Goal: Information Seeking & Learning: Learn about a topic

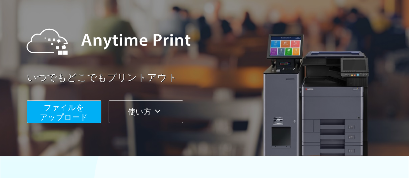
scroll to position [65, 0]
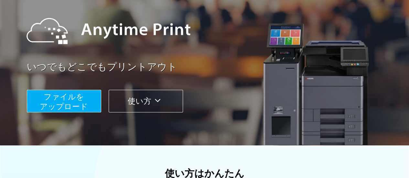
click at [62, 97] on span "ファイルを ​​アップロード" at bounding box center [64, 101] width 48 height 18
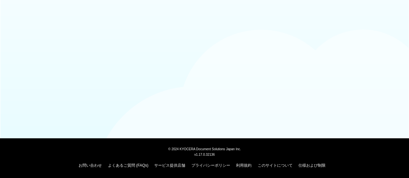
scroll to position [65, 0]
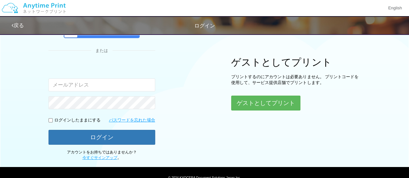
click at [111, 83] on input "email" at bounding box center [102, 85] width 107 height 13
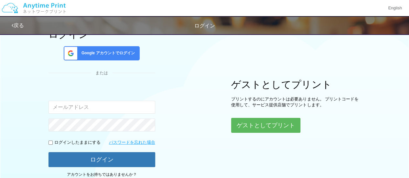
scroll to position [32, 0]
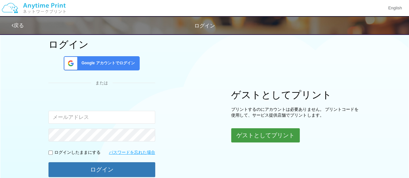
click at [262, 135] on button "ゲストとしてプリント" at bounding box center [265, 135] width 69 height 14
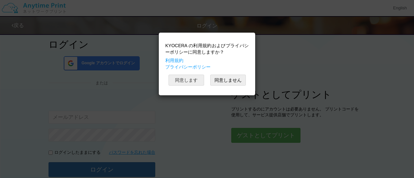
click at [191, 82] on button "同意します" at bounding box center [186, 80] width 36 height 11
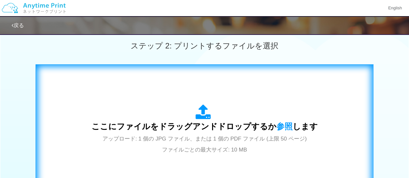
scroll to position [194, 0]
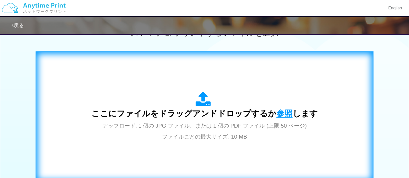
click at [277, 112] on span "参照" at bounding box center [285, 113] width 16 height 9
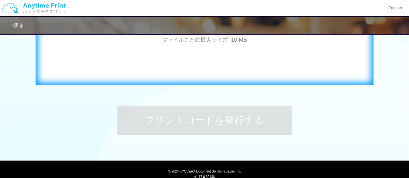
scroll to position [313, 0]
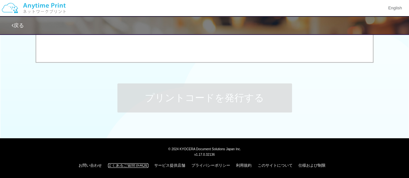
click at [120, 164] on link "よくあるご質問 (FAQs)" at bounding box center [128, 165] width 40 height 5
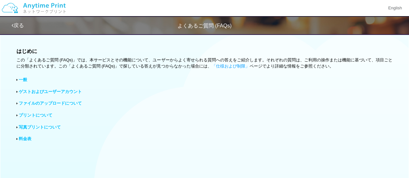
click at [58, 101] on link "ファイルのアップロードについて" at bounding box center [50, 103] width 63 height 5
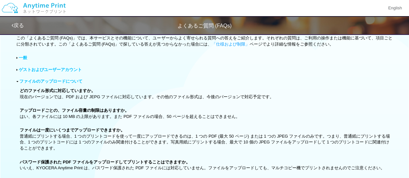
scroll to position [32, 0]
